Goal: Information Seeking & Learning: Learn about a topic

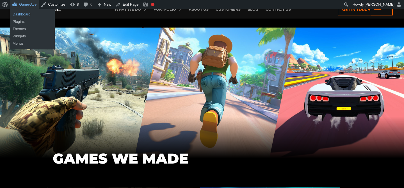
click at [30, 13] on link "Dashboard" at bounding box center [32, 14] width 45 height 7
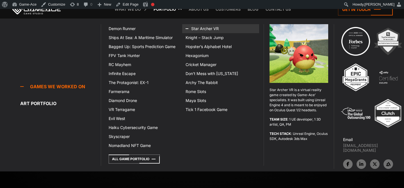
click at [201, 29] on link "Star Archer VR" at bounding box center [220, 28] width 77 height 9
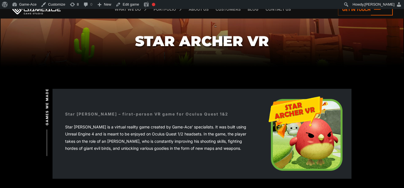
scroll to position [93, 0]
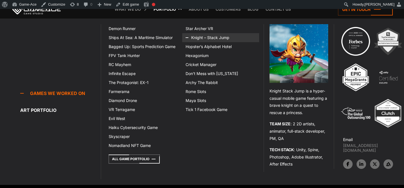
click at [194, 38] on icon at bounding box center [192, 37] width 13 height 9
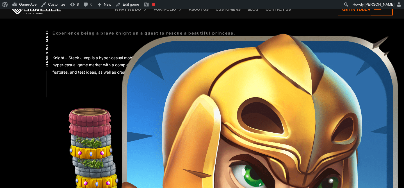
scroll to position [163, 0]
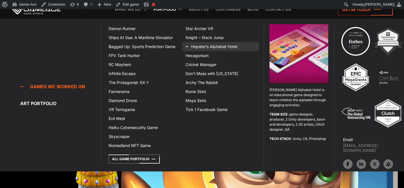
click at [198, 47] on icon at bounding box center [192, 46] width 13 height 9
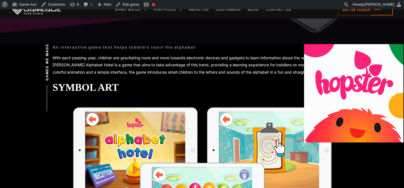
scroll to position [166, 0]
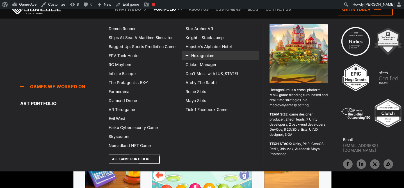
click at [196, 57] on icon at bounding box center [192, 55] width 13 height 9
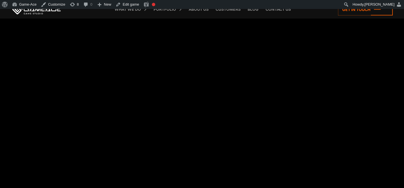
scroll to position [2227, 0]
click at [129, 4] on link "Edit game" at bounding box center [127, 4] width 28 height 9
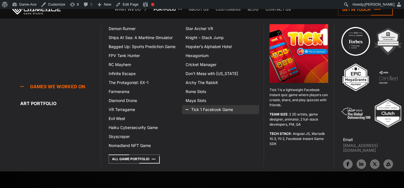
click at [197, 111] on icon at bounding box center [192, 109] width 13 height 9
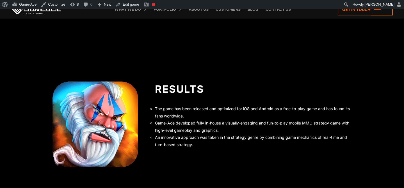
scroll to position [2364, 0]
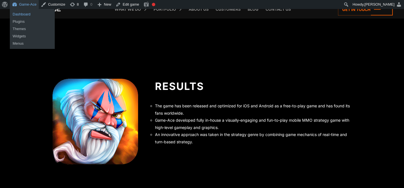
click at [28, 17] on link "Dashboard" at bounding box center [32, 14] width 45 height 7
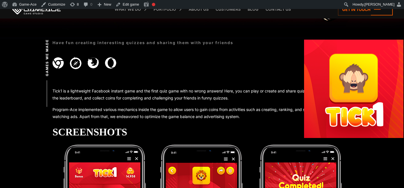
scroll to position [179, 0]
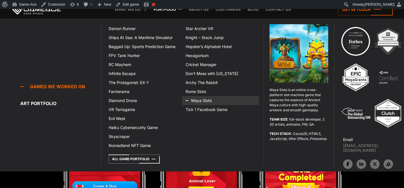
click at [188, 101] on line at bounding box center [187, 101] width 3 height 0
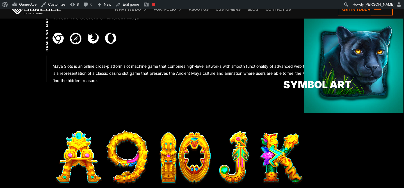
scroll to position [196, 0]
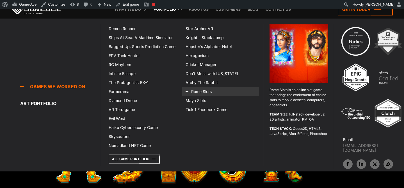
click at [196, 92] on icon at bounding box center [192, 91] width 13 height 9
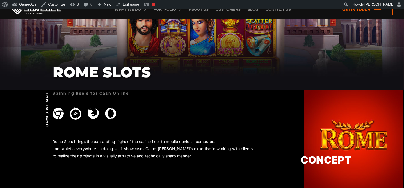
scroll to position [161, 0]
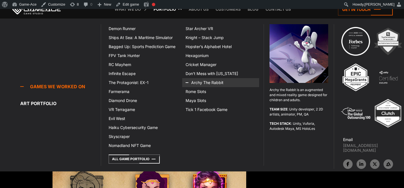
click at [196, 83] on icon at bounding box center [192, 82] width 13 height 9
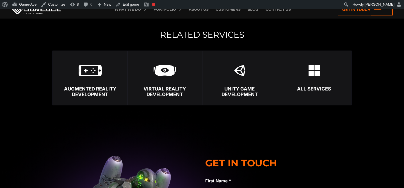
scroll to position [1576, 0]
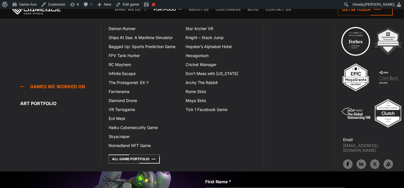
click at [167, 11] on link "Portfolio" at bounding box center [165, 9] width 28 height 19
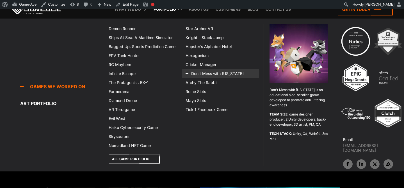
click at [195, 72] on icon at bounding box center [192, 73] width 13 height 9
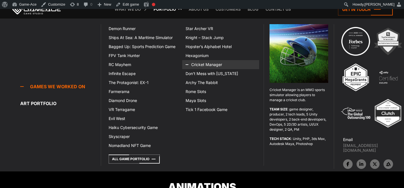
click at [193, 65] on icon at bounding box center [192, 64] width 13 height 9
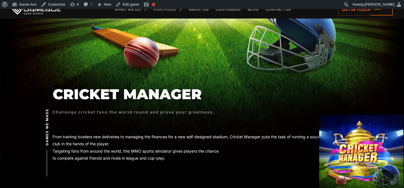
scroll to position [106, 0]
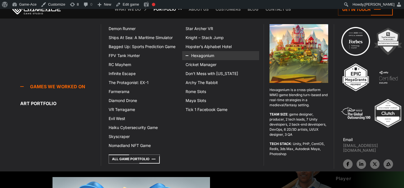
click at [200, 56] on link "Hexagonium" at bounding box center [220, 55] width 77 height 9
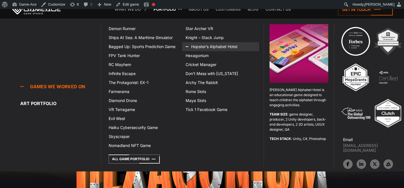
click at [201, 48] on link "Hopster’s Alphabet Hotel" at bounding box center [220, 46] width 77 height 9
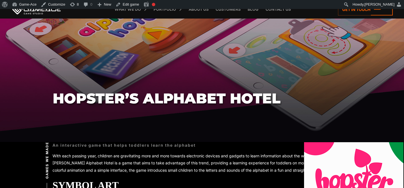
scroll to position [50, 0]
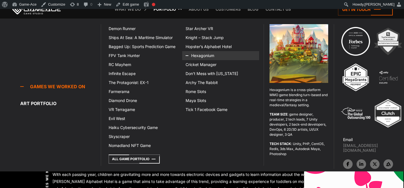
click at [202, 56] on link "Hexagonium" at bounding box center [220, 55] width 77 height 9
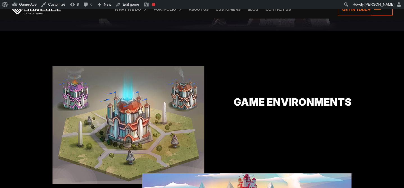
scroll to position [1320, 0]
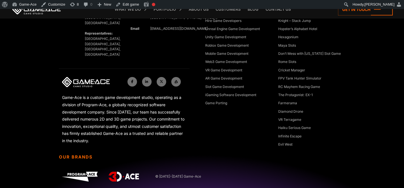
scroll to position [1647, 0]
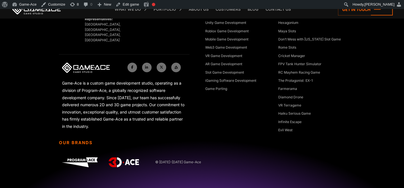
click at [48, 10] on link at bounding box center [36, 9] width 51 height 10
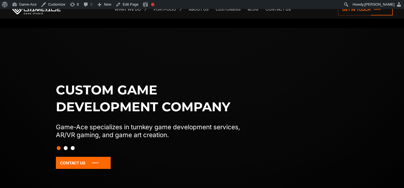
click at [66, 149] on button "Slide 2" at bounding box center [66, 148] width 4 height 10
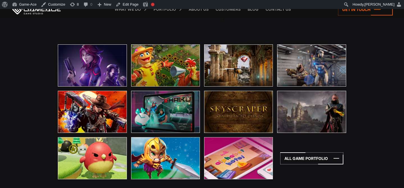
scroll to position [1650, 0]
